Goal: Transaction & Acquisition: Purchase product/service

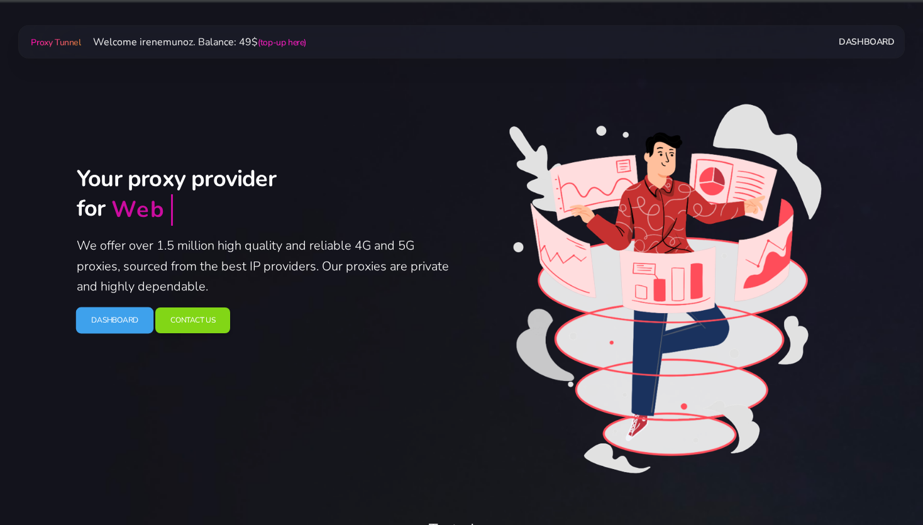
click at [122, 324] on link "Dashboard" at bounding box center [115, 320] width 78 height 26
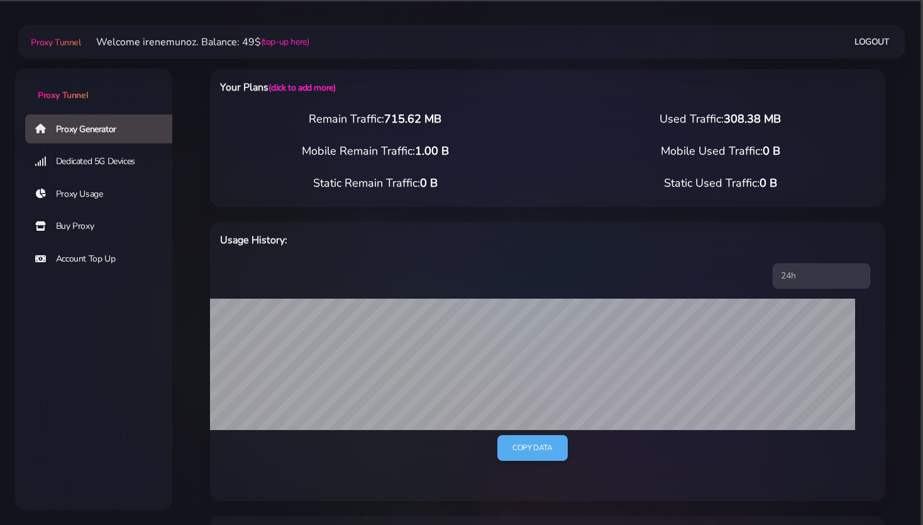
click at [89, 224] on link "Buy Proxy" at bounding box center [103, 226] width 157 height 29
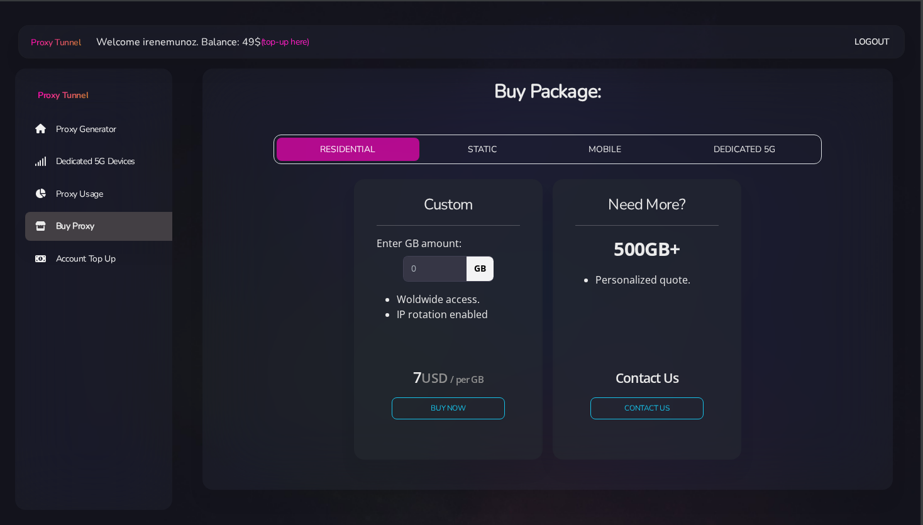
click at [91, 128] on link "Proxy Generator" at bounding box center [103, 128] width 157 height 29
click at [881, 40] on link "Logout" at bounding box center [871, 41] width 35 height 23
